Goal: Transaction & Acquisition: Obtain resource

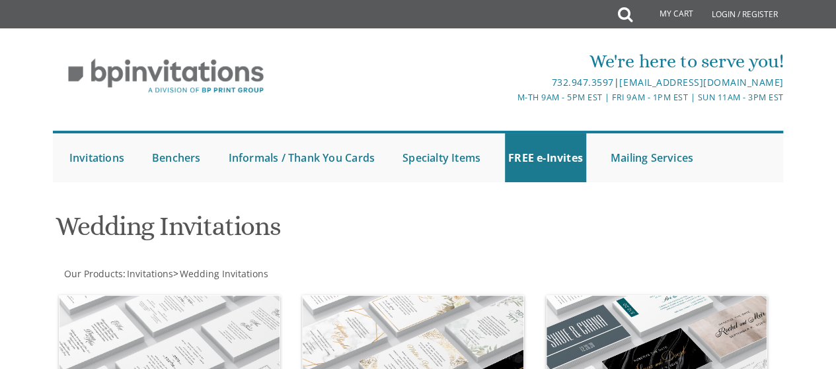
drag, startPoint x: 592, startPoint y: 61, endPoint x: 541, endPoint y: 43, distance: 53.9
click at [541, 43] on div "We're here to serve you! 732.947.3597 | [EMAIL_ADDRESS][DOMAIN_NAME] M-Th 9am -…" at bounding box center [418, 76] width 733 height 69
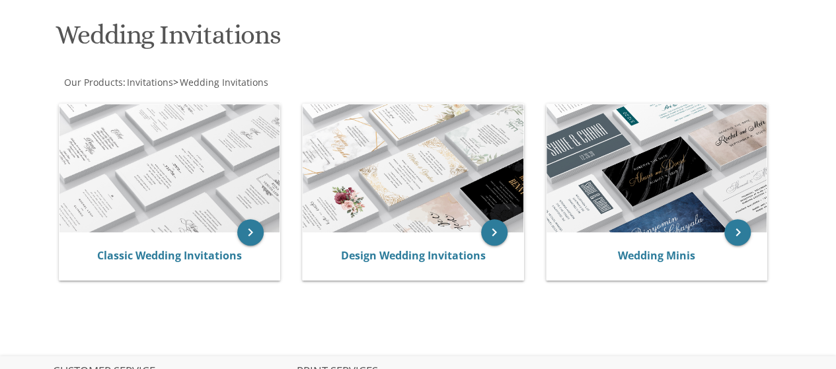
scroll to position [181, 0]
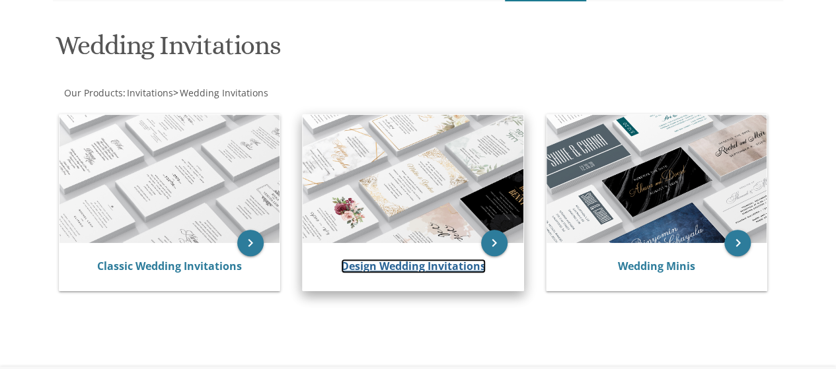
click at [424, 264] on link "Design Wedding Invitations" at bounding box center [413, 266] width 145 height 15
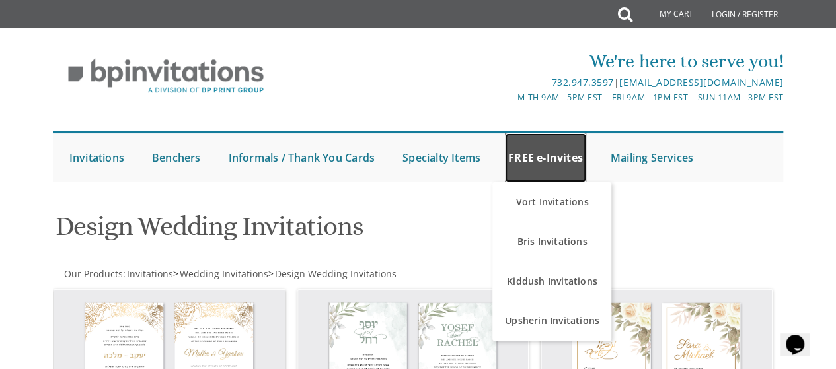
click at [529, 169] on link "FREE e-Invites" at bounding box center [545, 158] width 81 height 49
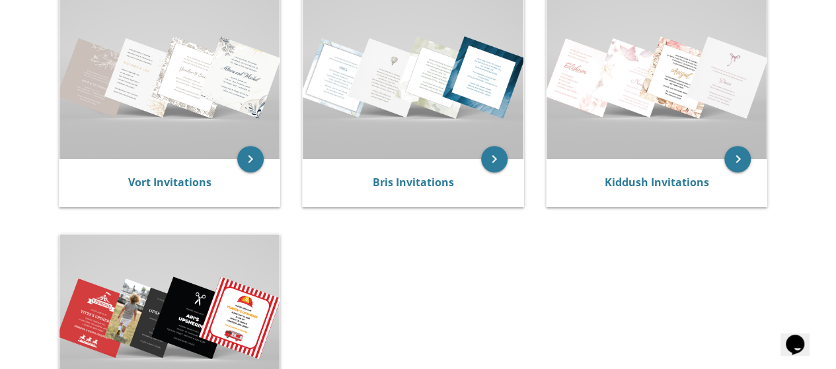
scroll to position [275, 0]
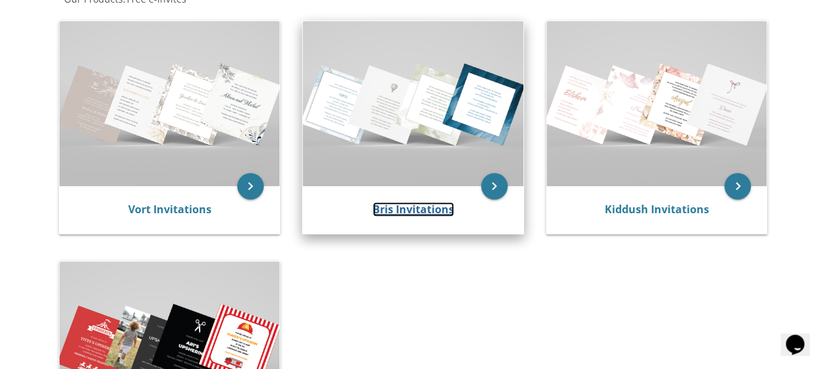
click at [439, 213] on link "Bris Invitations" at bounding box center [413, 209] width 81 height 15
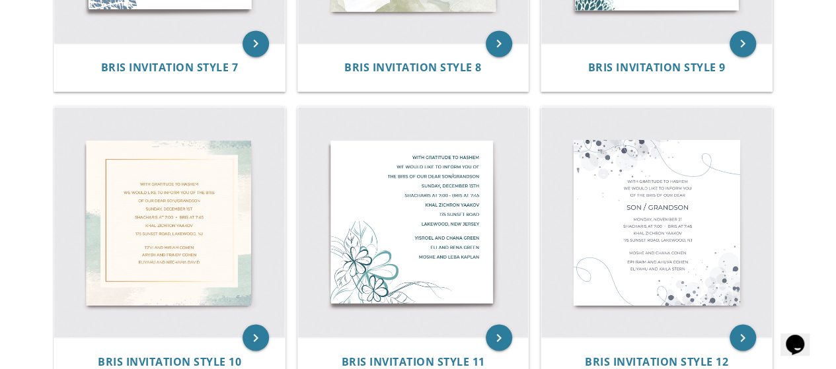
scroll to position [1077, 0]
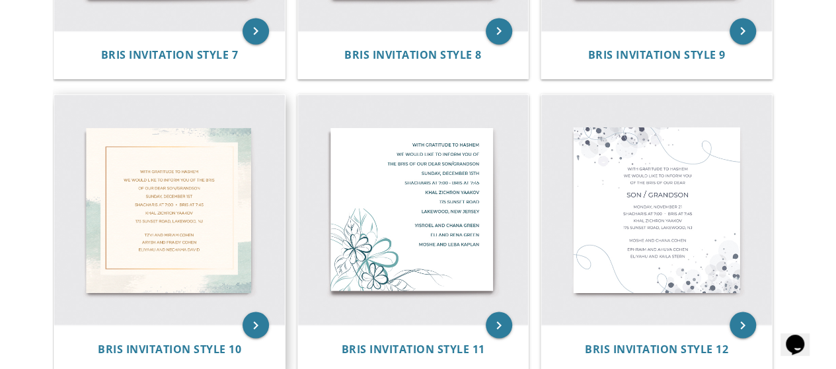
click at [176, 194] on img at bounding box center [169, 210] width 231 height 231
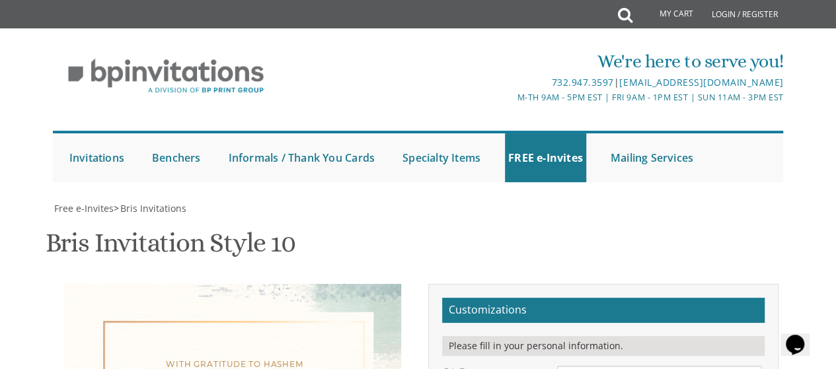
scroll to position [274, 0]
